Goal: Navigation & Orientation: Find specific page/section

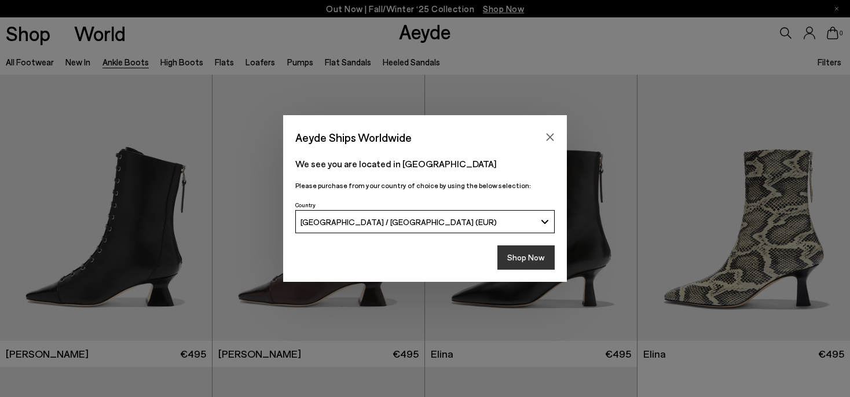
click at [516, 258] on button "Shop Now" at bounding box center [525, 257] width 57 height 24
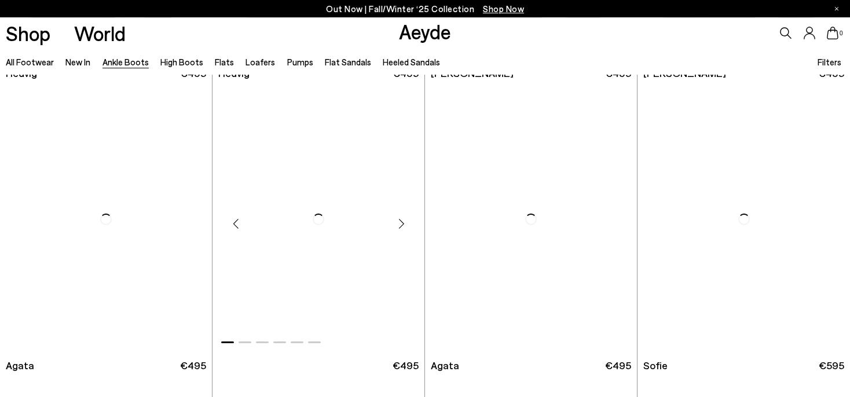
scroll to position [611, 0]
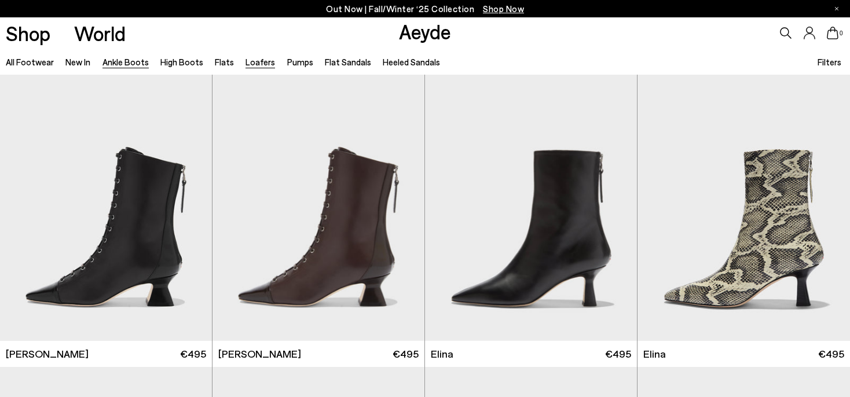
click at [251, 61] on link "Loafers" at bounding box center [260, 62] width 30 height 10
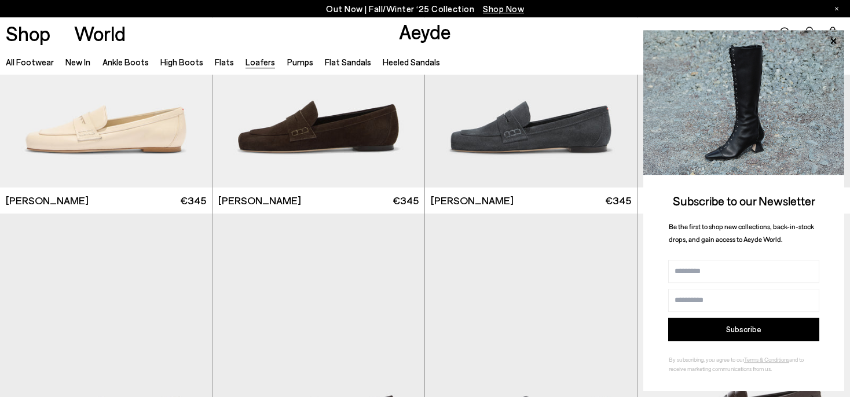
scroll to position [672, 0]
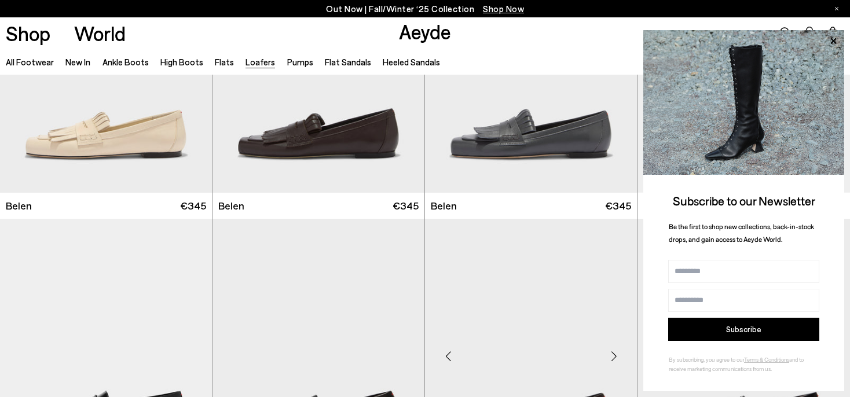
scroll to position [917, 0]
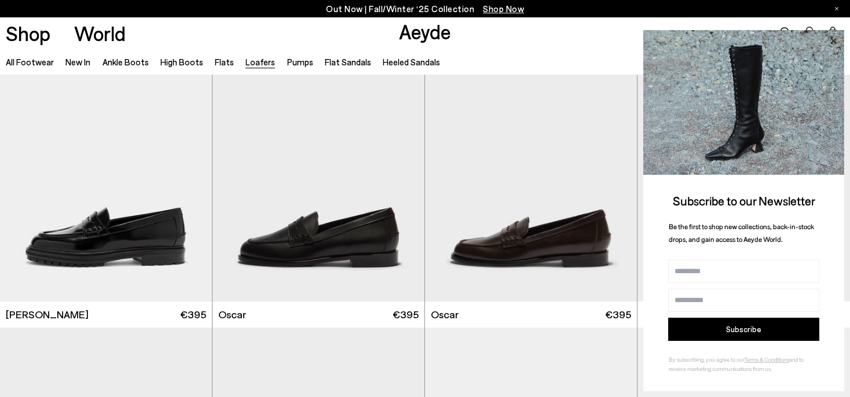
click at [836, 36] on icon at bounding box center [832, 41] width 15 height 15
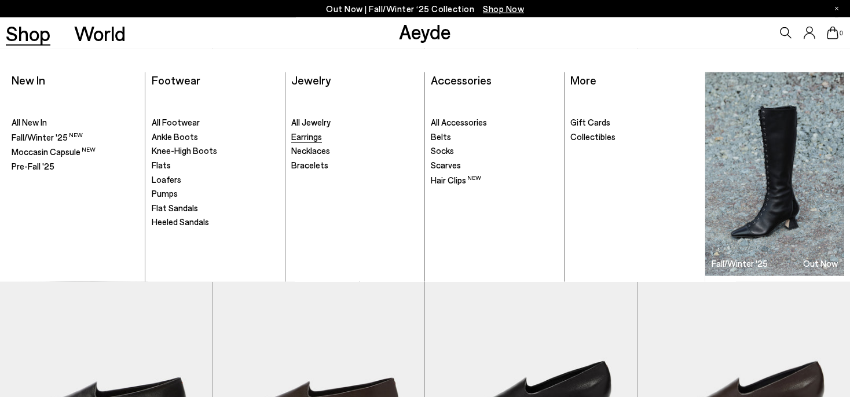
scroll to position [1466, 0]
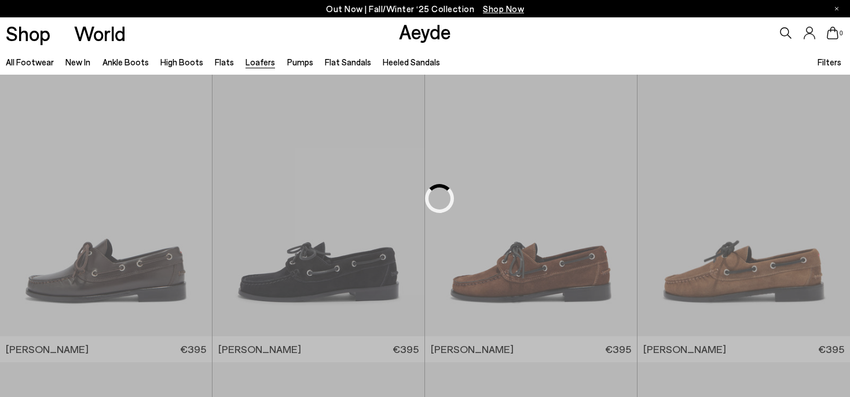
scroll to position [702, 0]
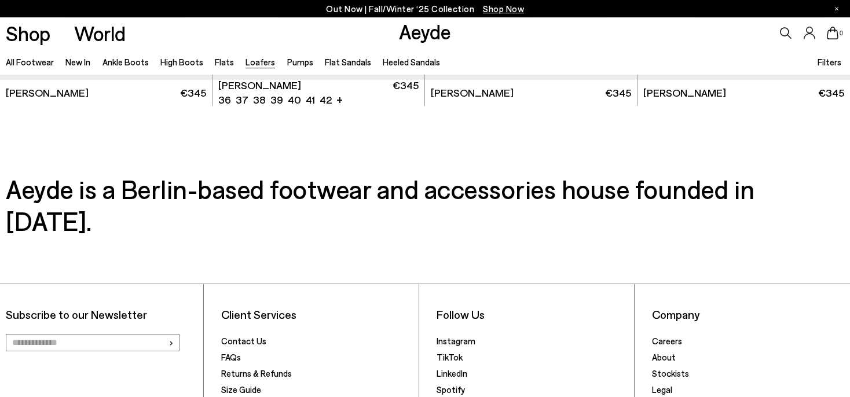
scroll to position [2352, 0]
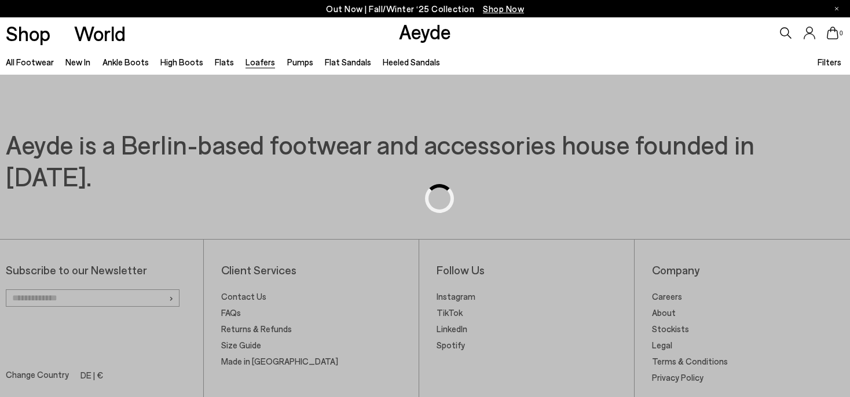
scroll to position [702, 0]
